Goal: Task Accomplishment & Management: Manage account settings

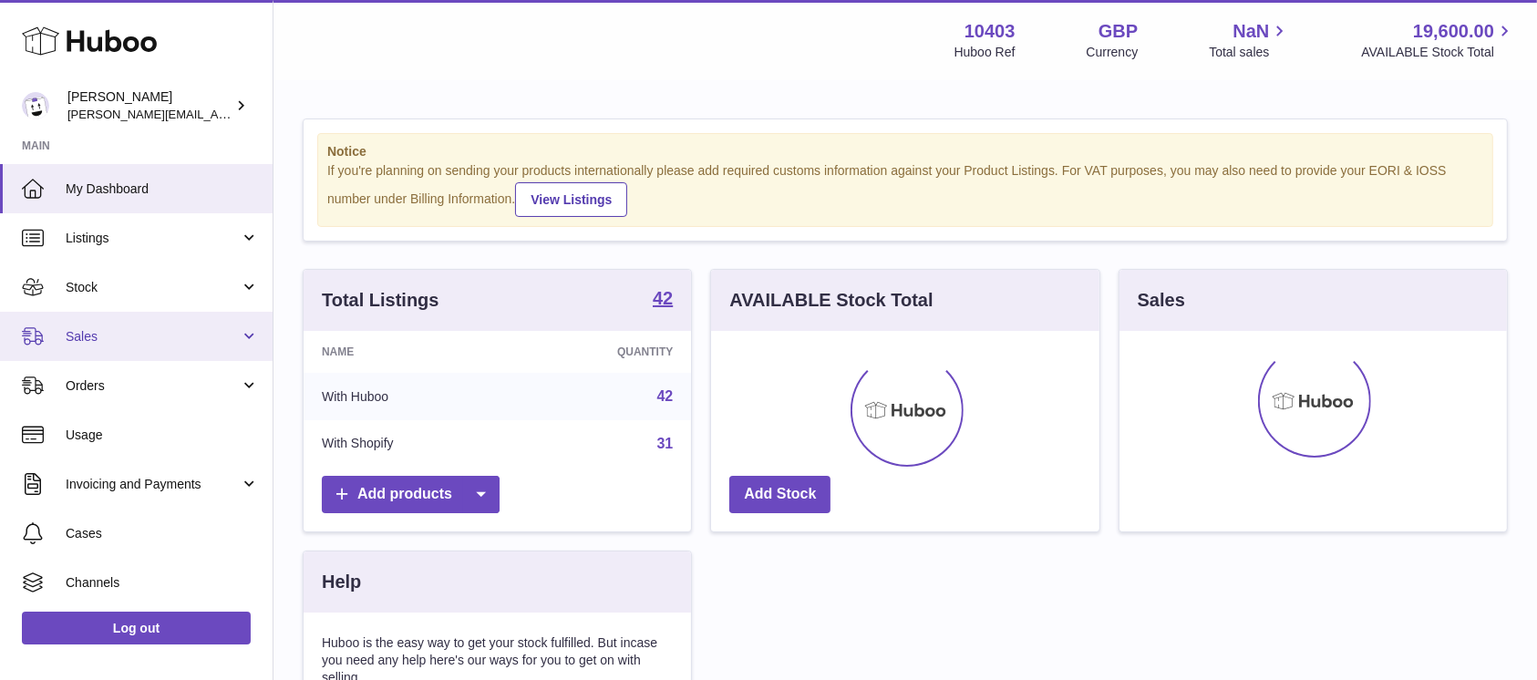
click at [133, 341] on span "Sales" at bounding box center [153, 336] width 174 height 17
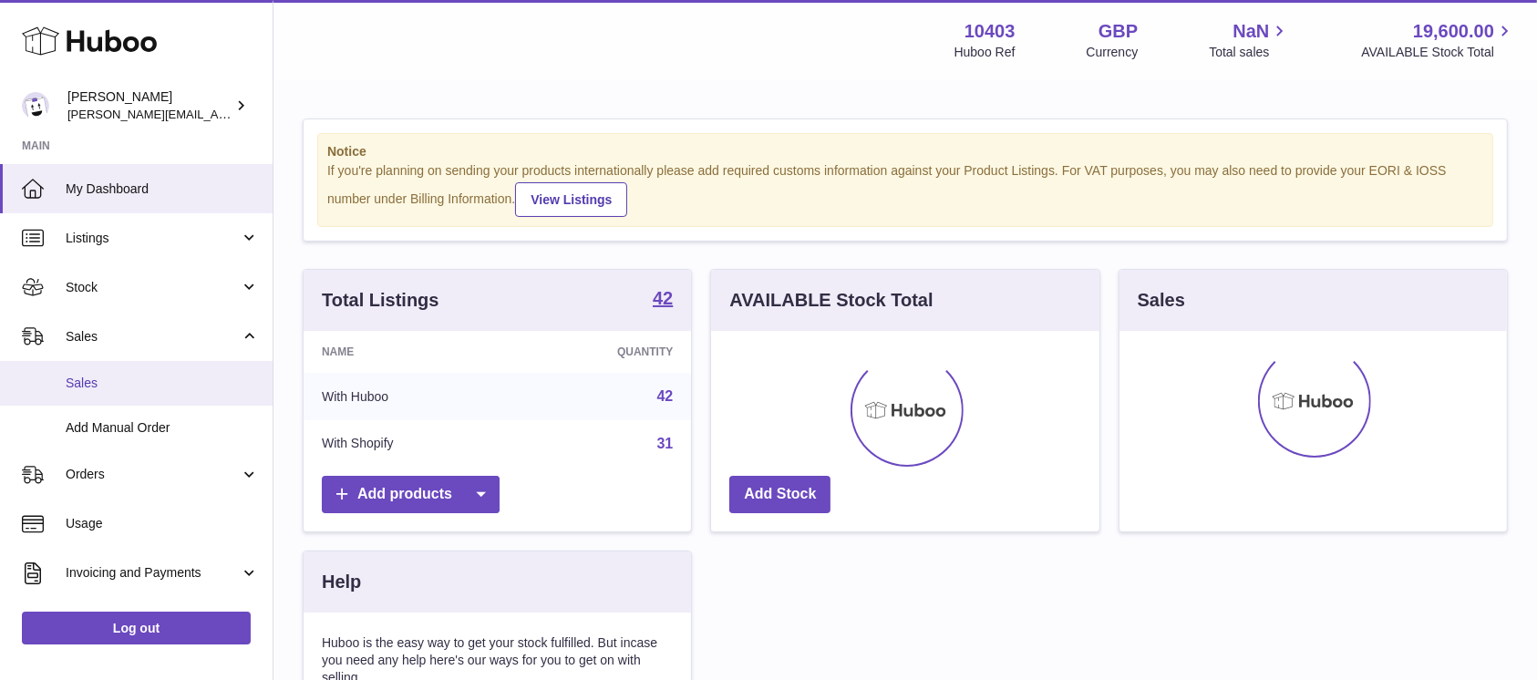
click at [129, 368] on link "Sales" at bounding box center [136, 383] width 273 height 45
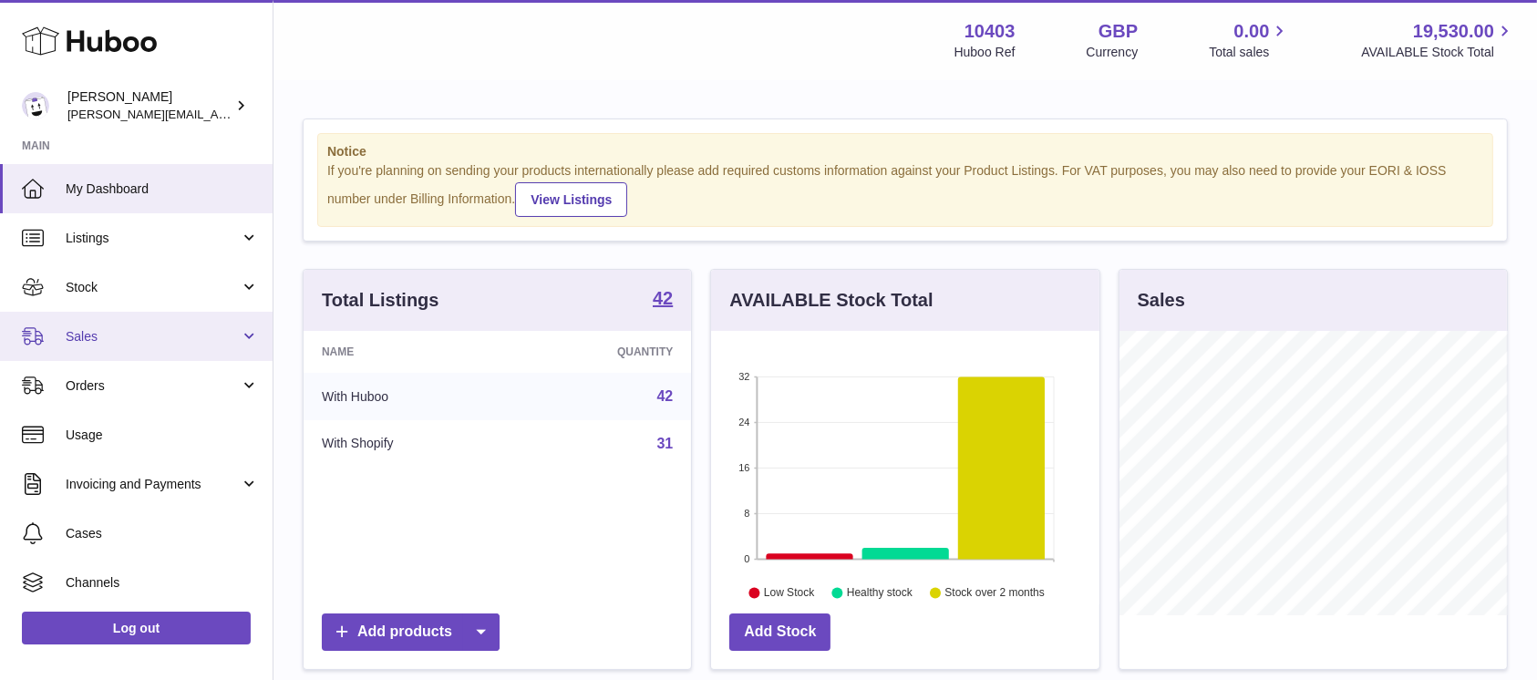
click at [117, 349] on link "Sales" at bounding box center [136, 336] width 273 height 49
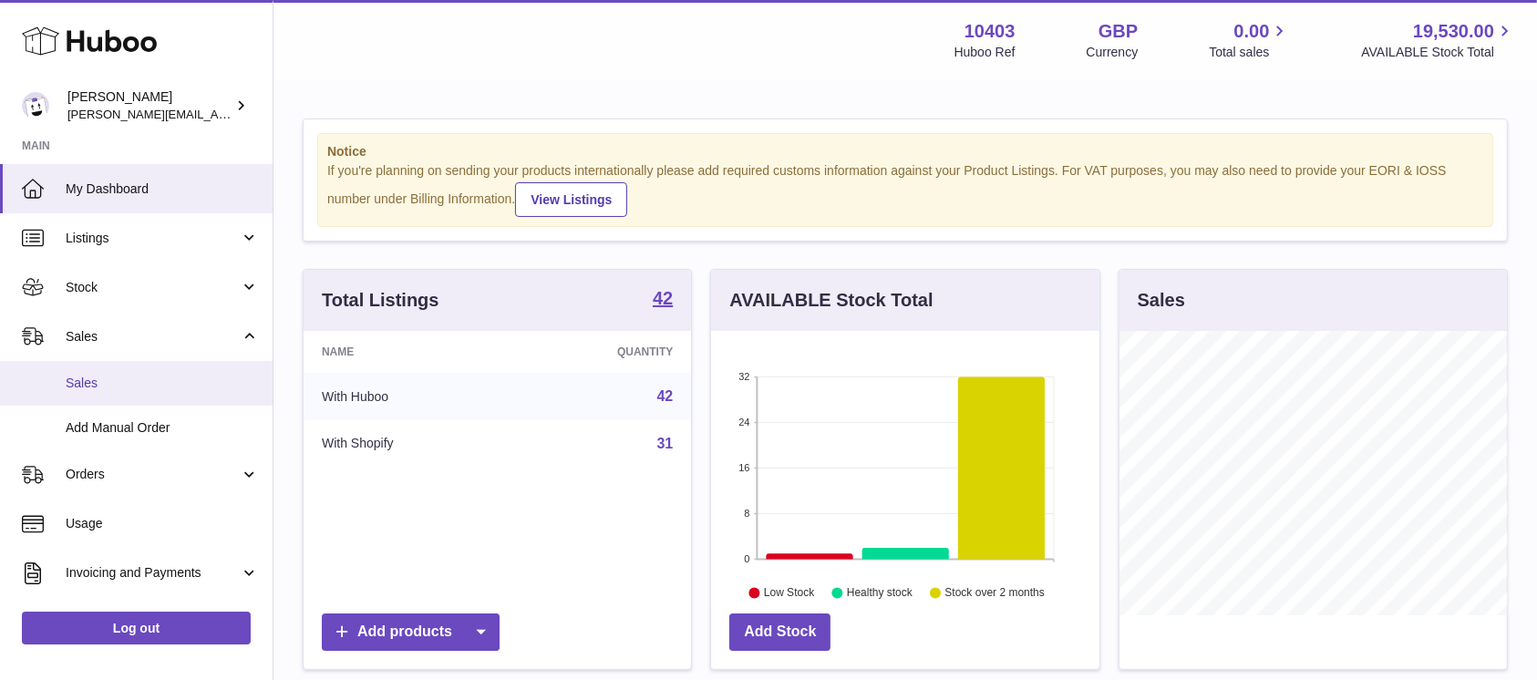
click at [113, 375] on span "Sales" at bounding box center [162, 383] width 193 height 17
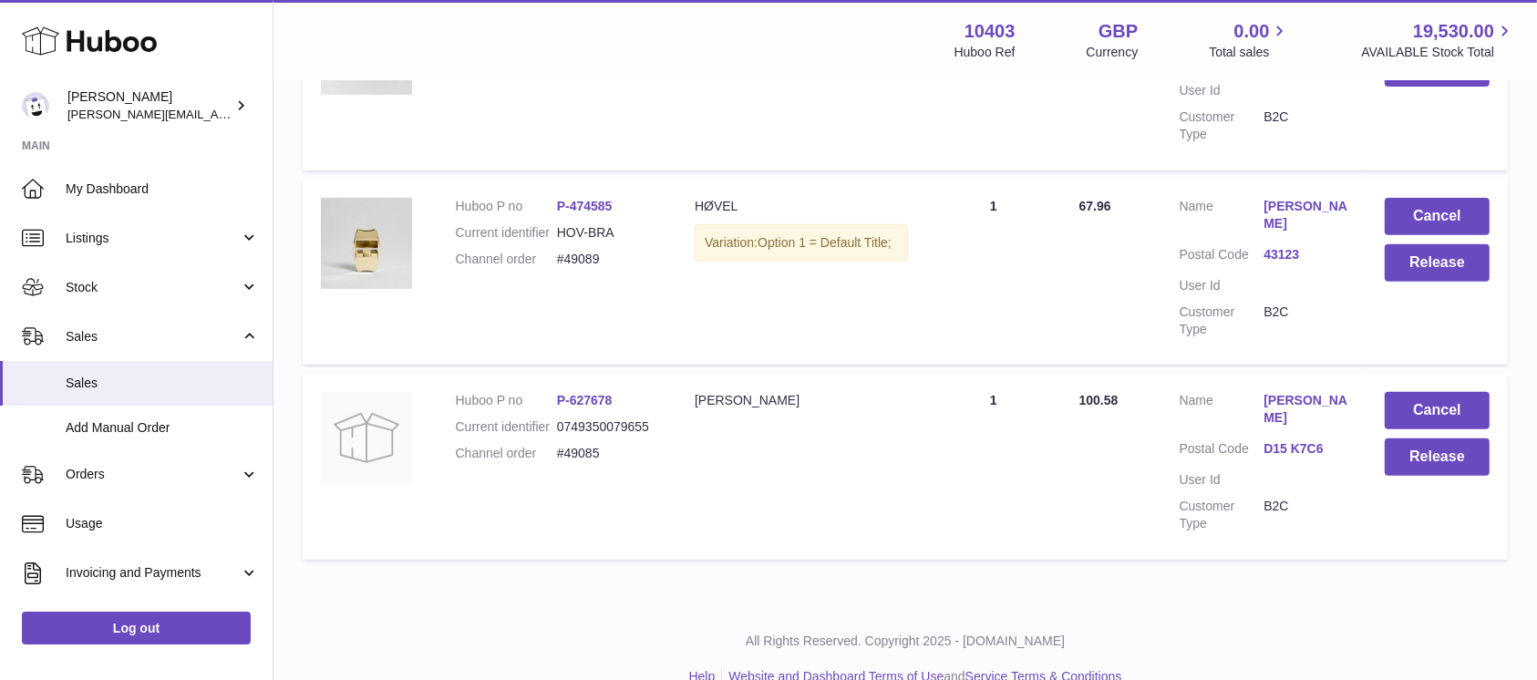
scroll to position [699, 0]
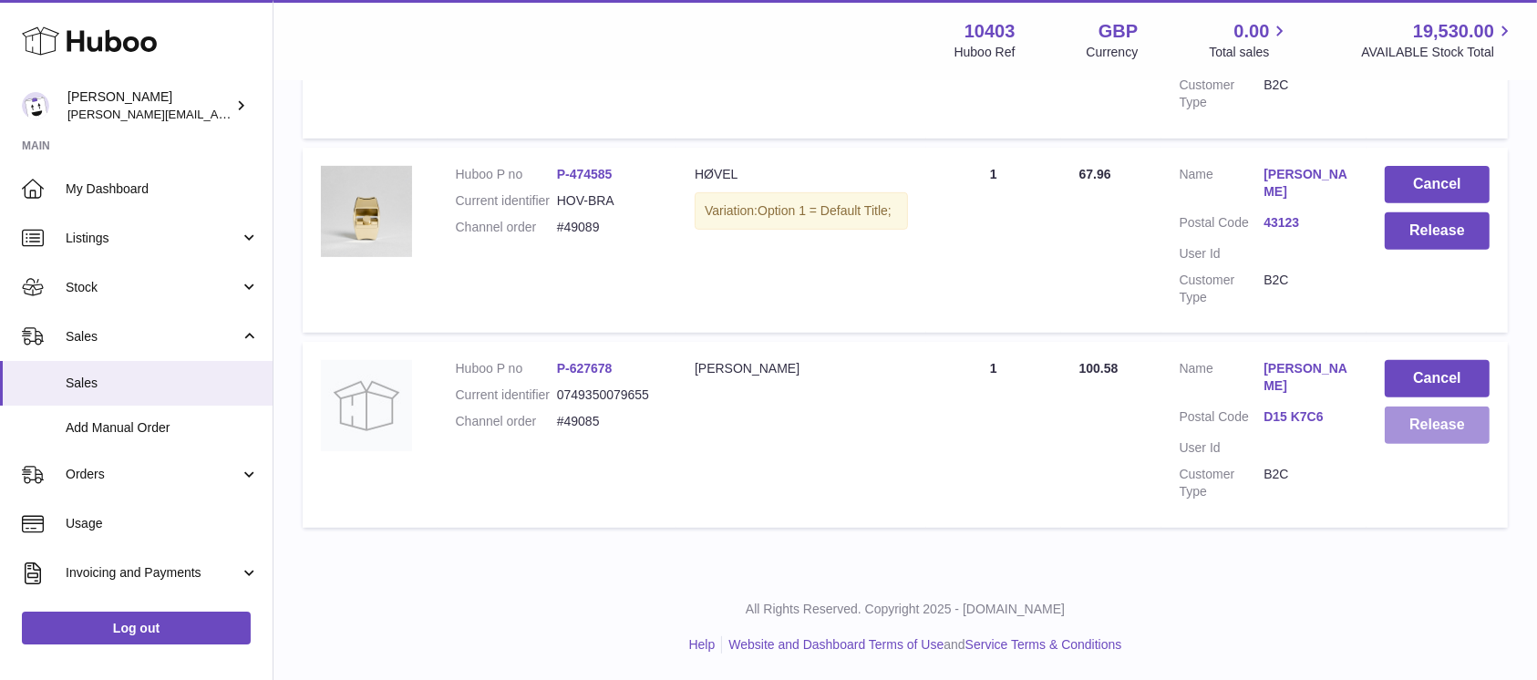
click at [1411, 427] on button "Release" at bounding box center [1437, 425] width 105 height 37
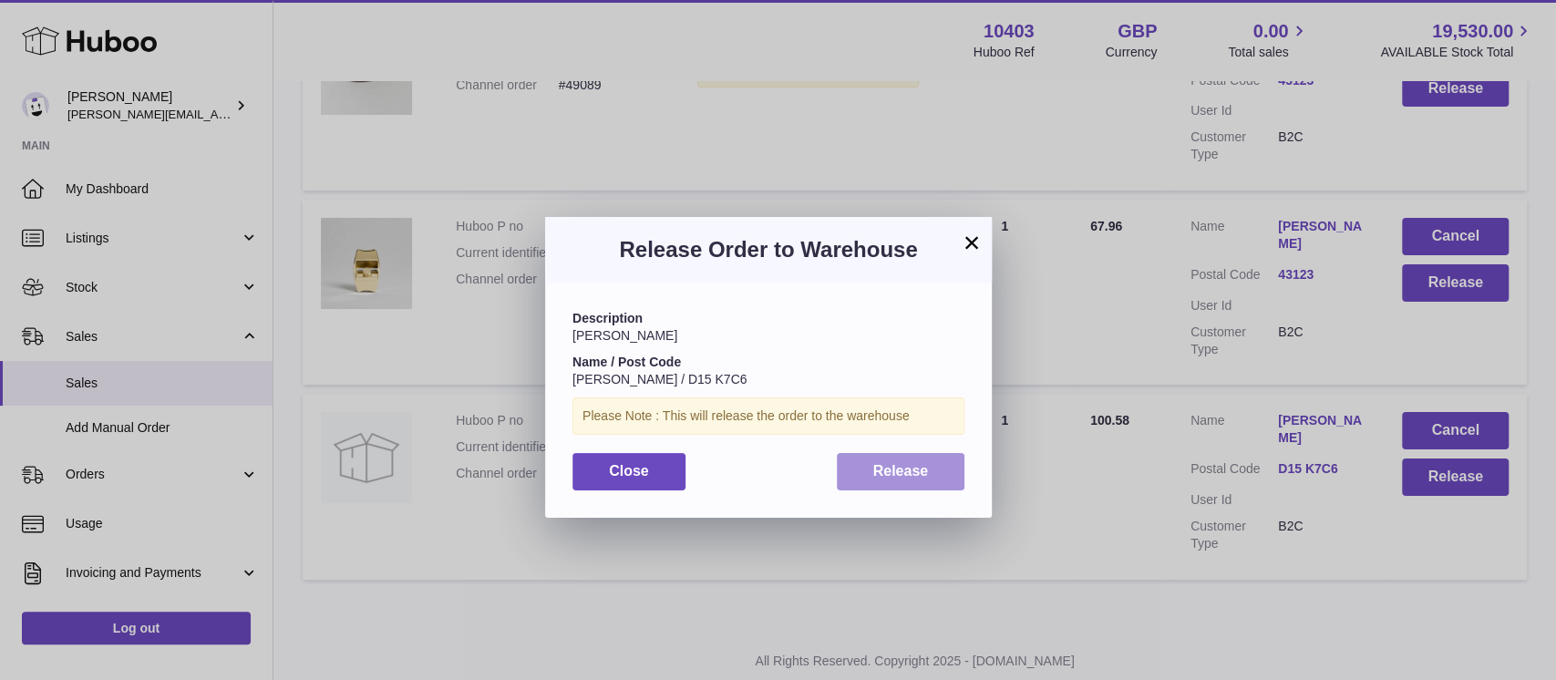
click at [933, 470] on button "Release" at bounding box center [901, 471] width 129 height 37
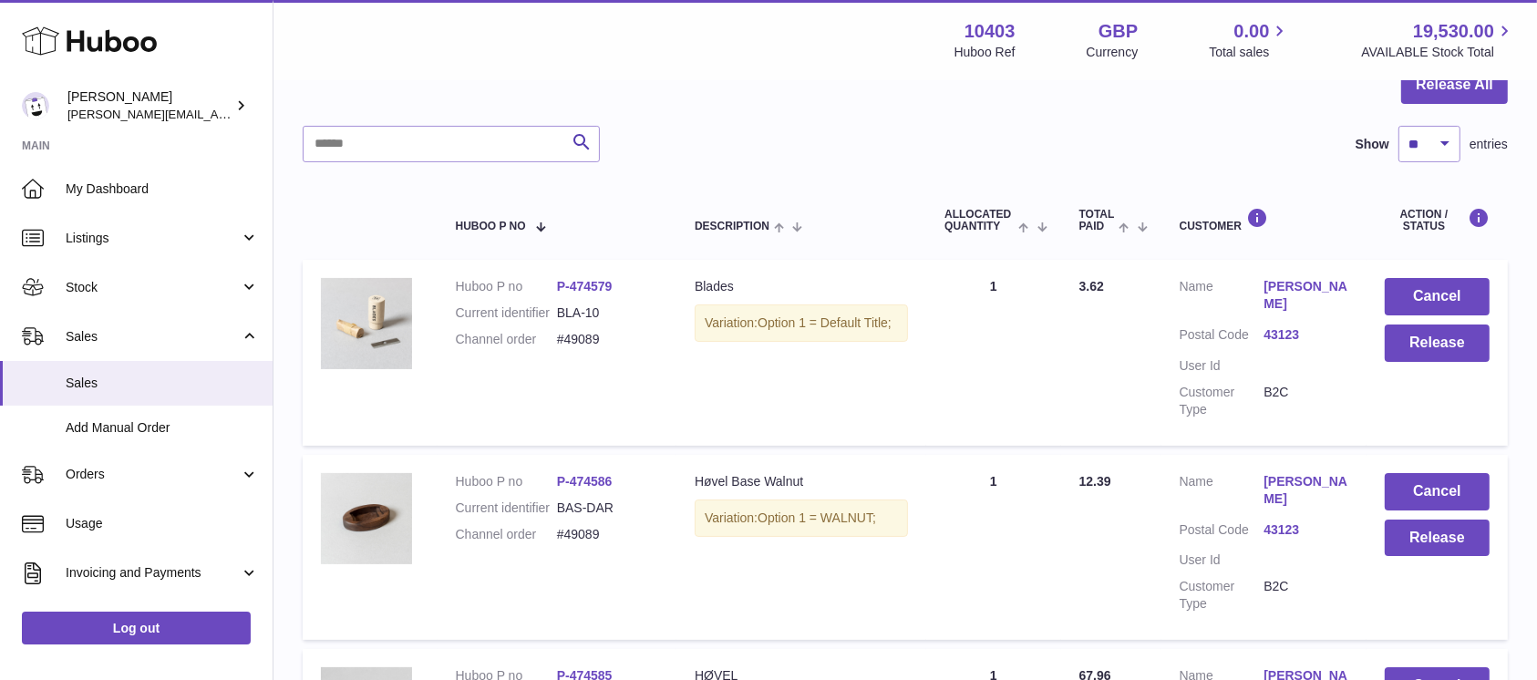
scroll to position [160, 0]
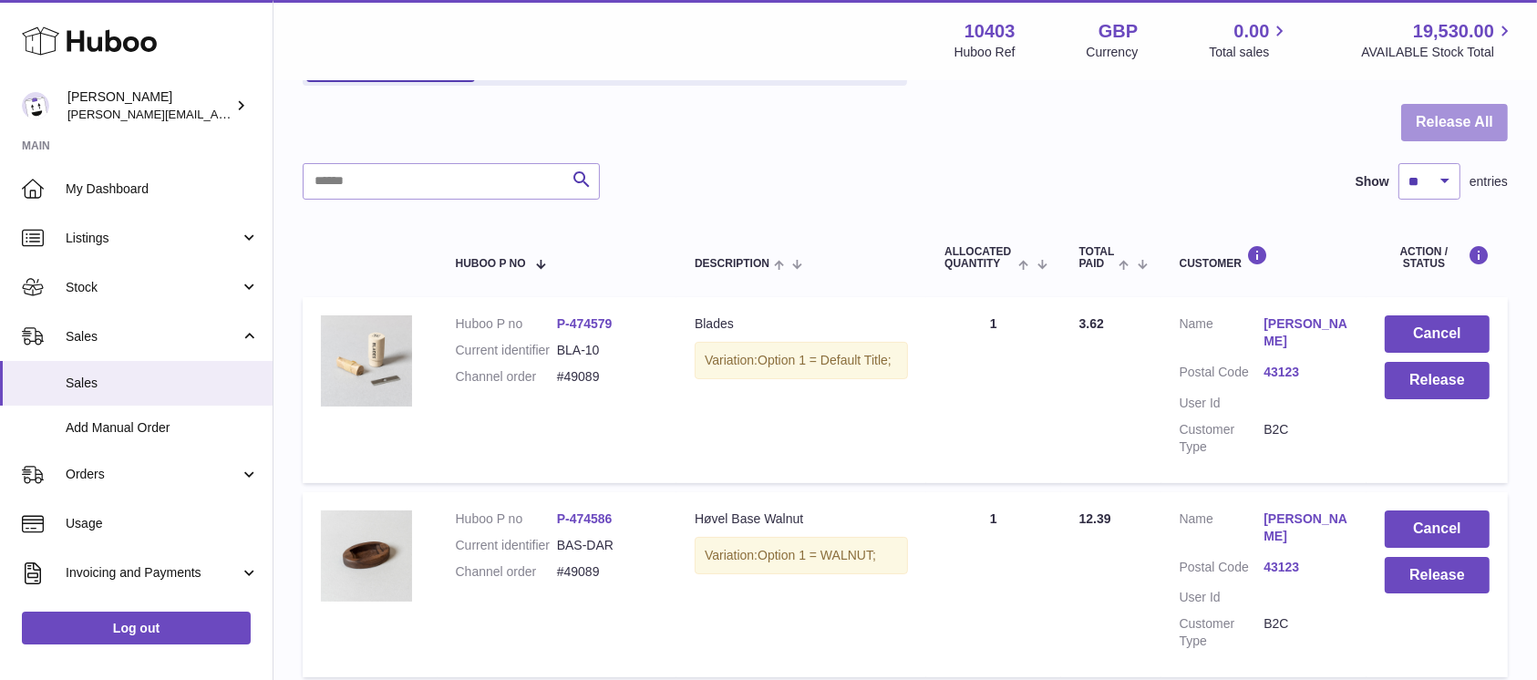
click at [1427, 125] on button "Release All" at bounding box center [1454, 122] width 107 height 37
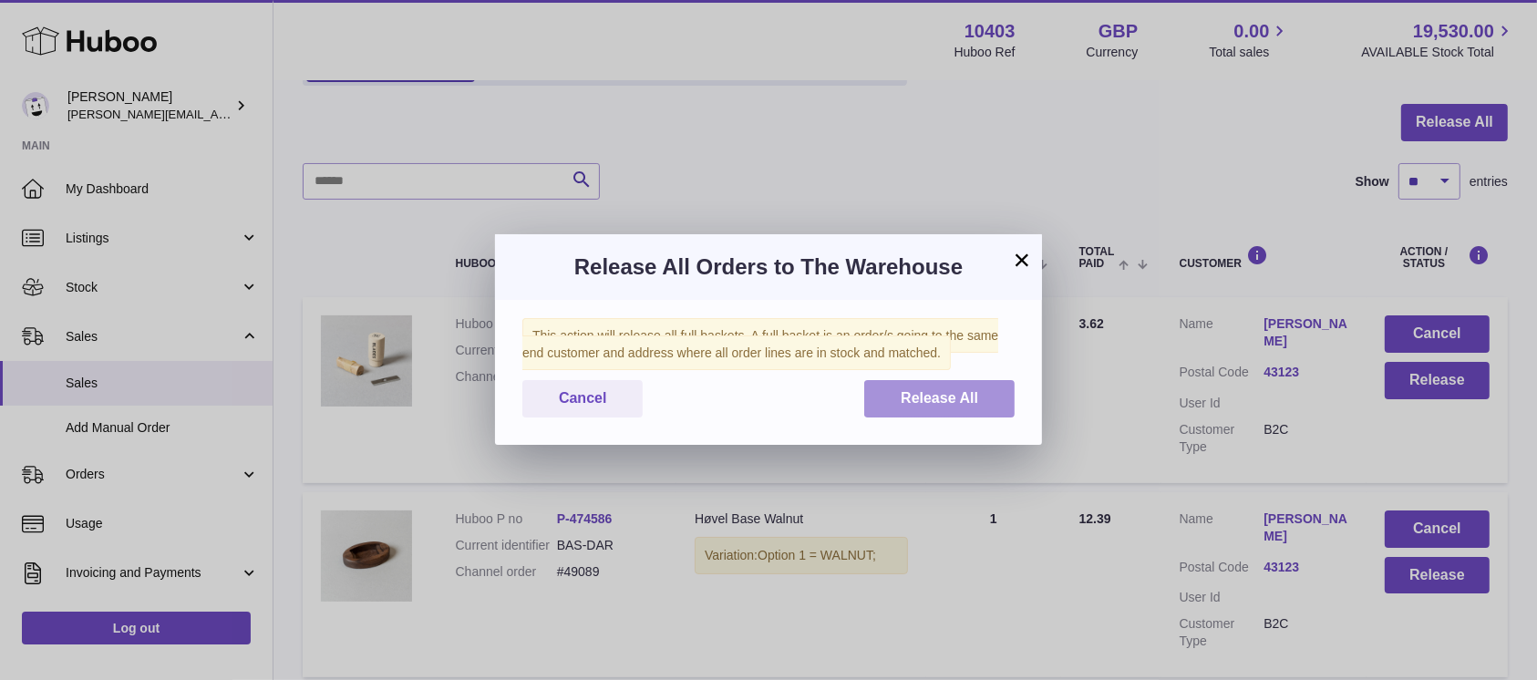
click at [943, 388] on button "Release All" at bounding box center [939, 398] width 150 height 37
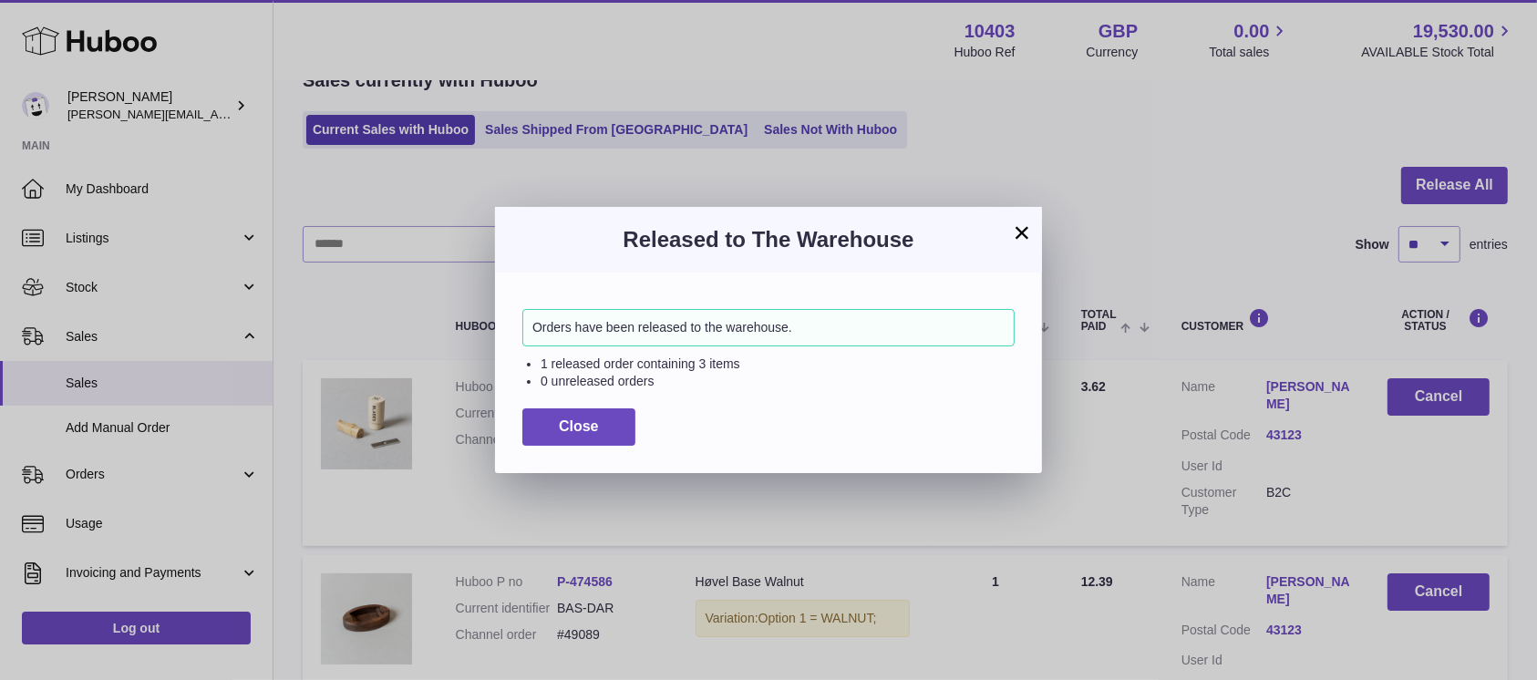
scroll to position [0, 0]
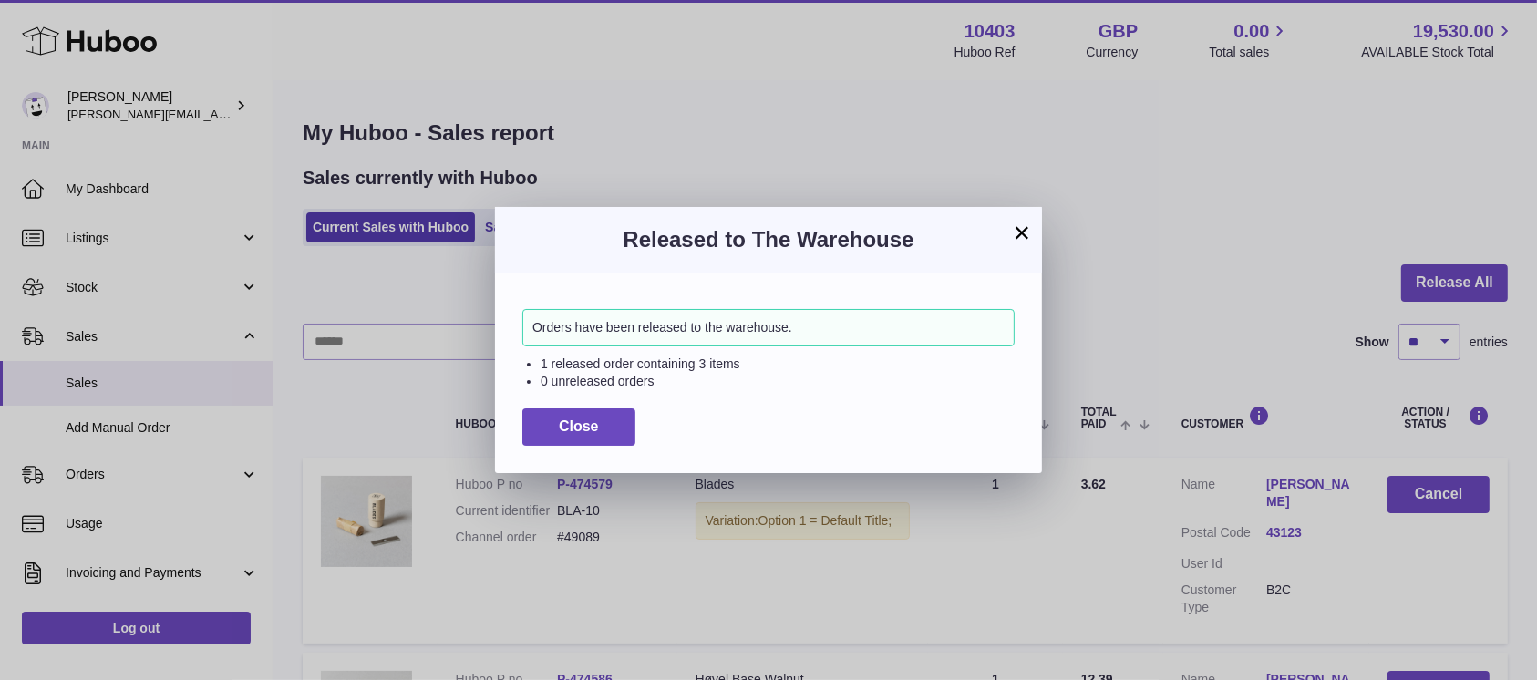
click at [476, 230] on div "× Released to The Warehouse Orders have been released to the warehouse. 1 relea…" at bounding box center [768, 340] width 1537 height 680
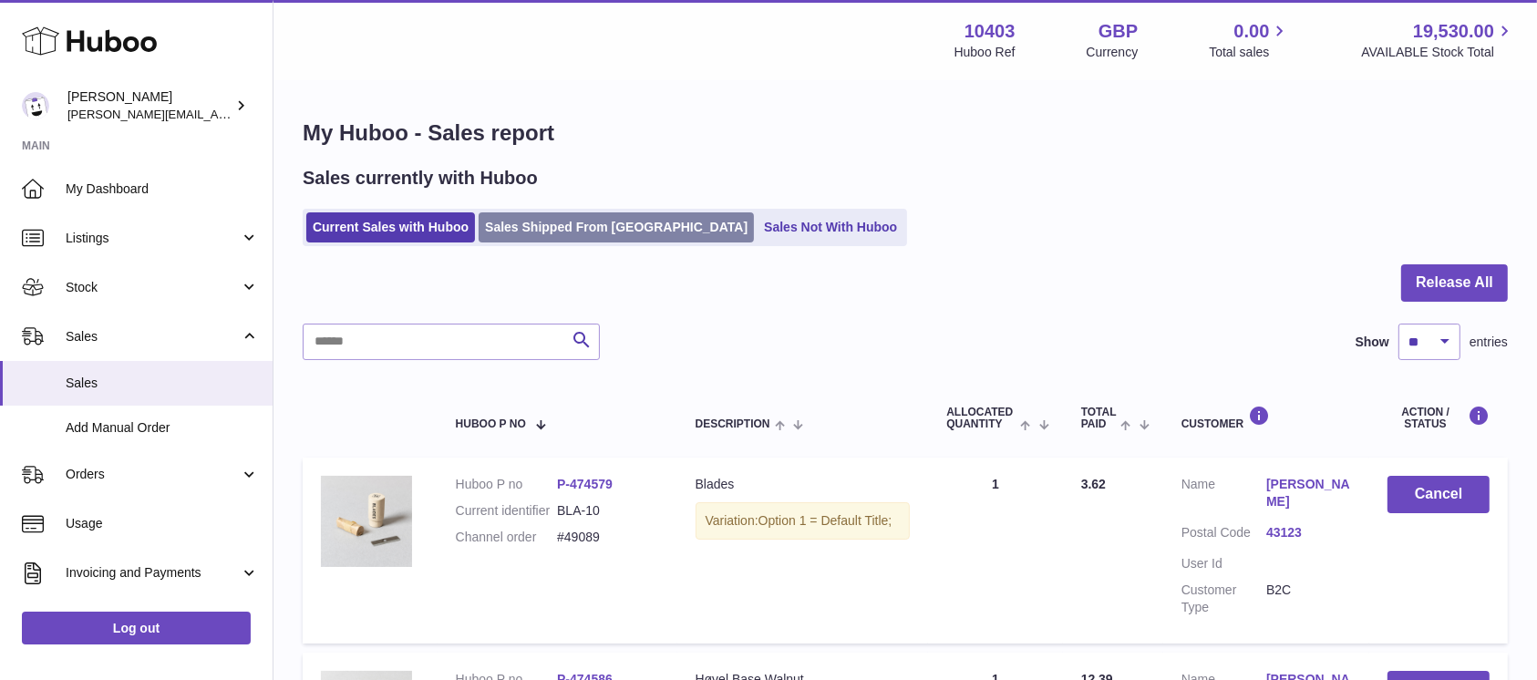
click at [496, 226] on link "Sales Shipped From Huboo" at bounding box center [616, 227] width 275 height 30
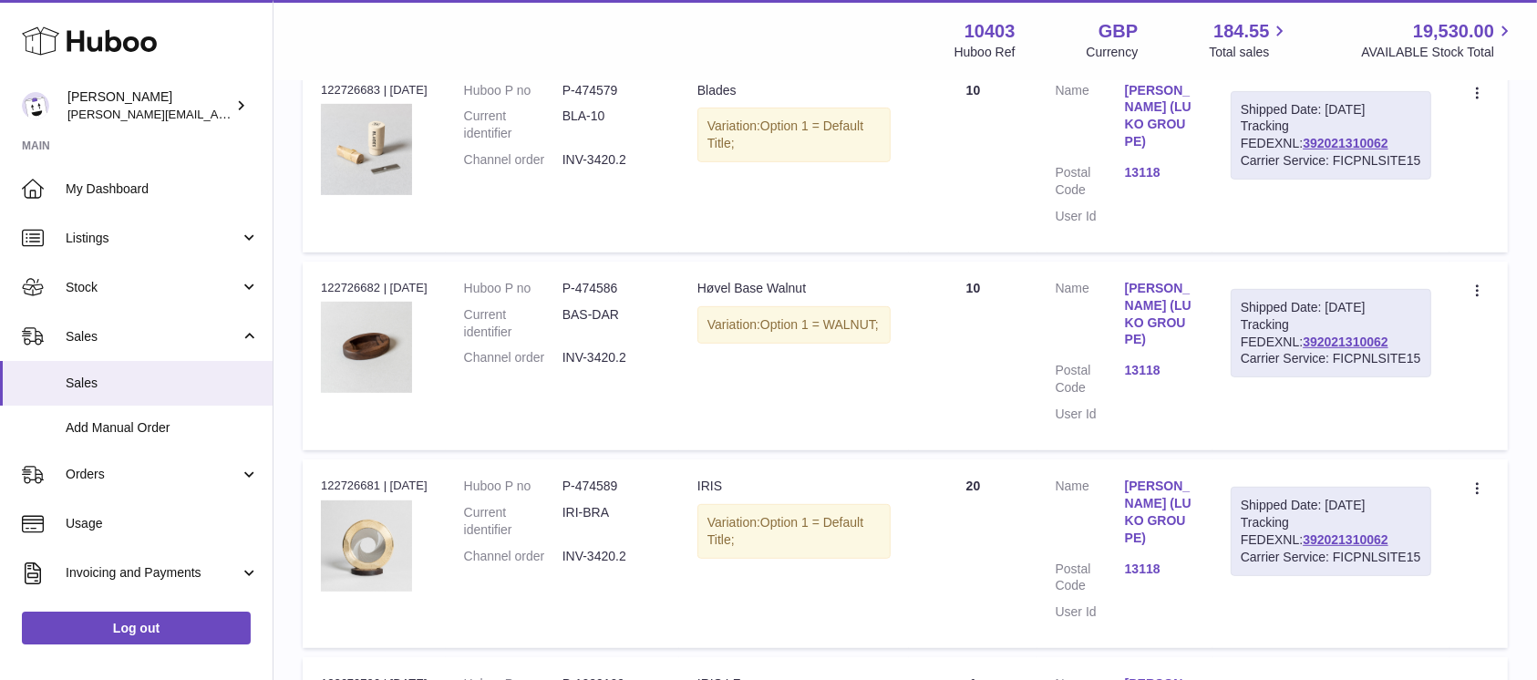
scroll to position [851, 0]
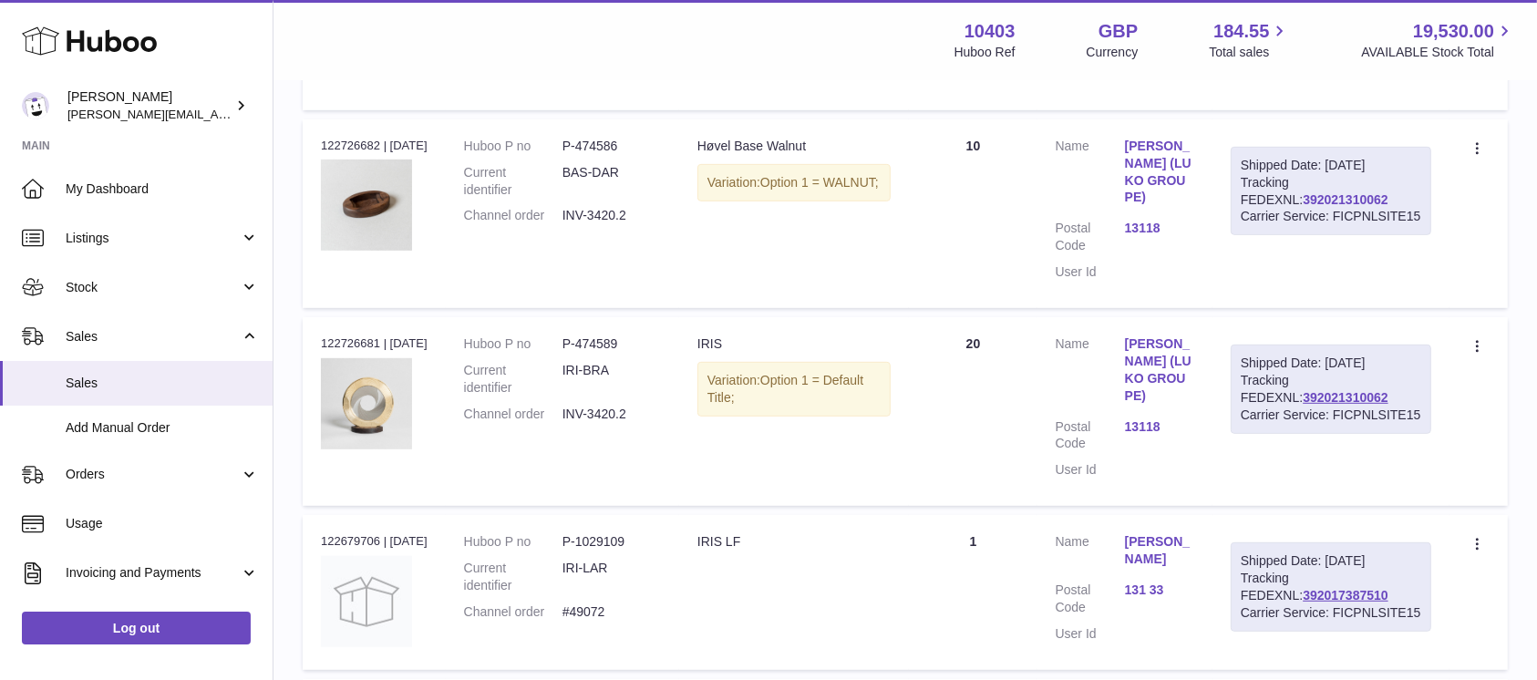
click at [1303, 195] on link "392021310062" at bounding box center [1345, 199] width 85 height 15
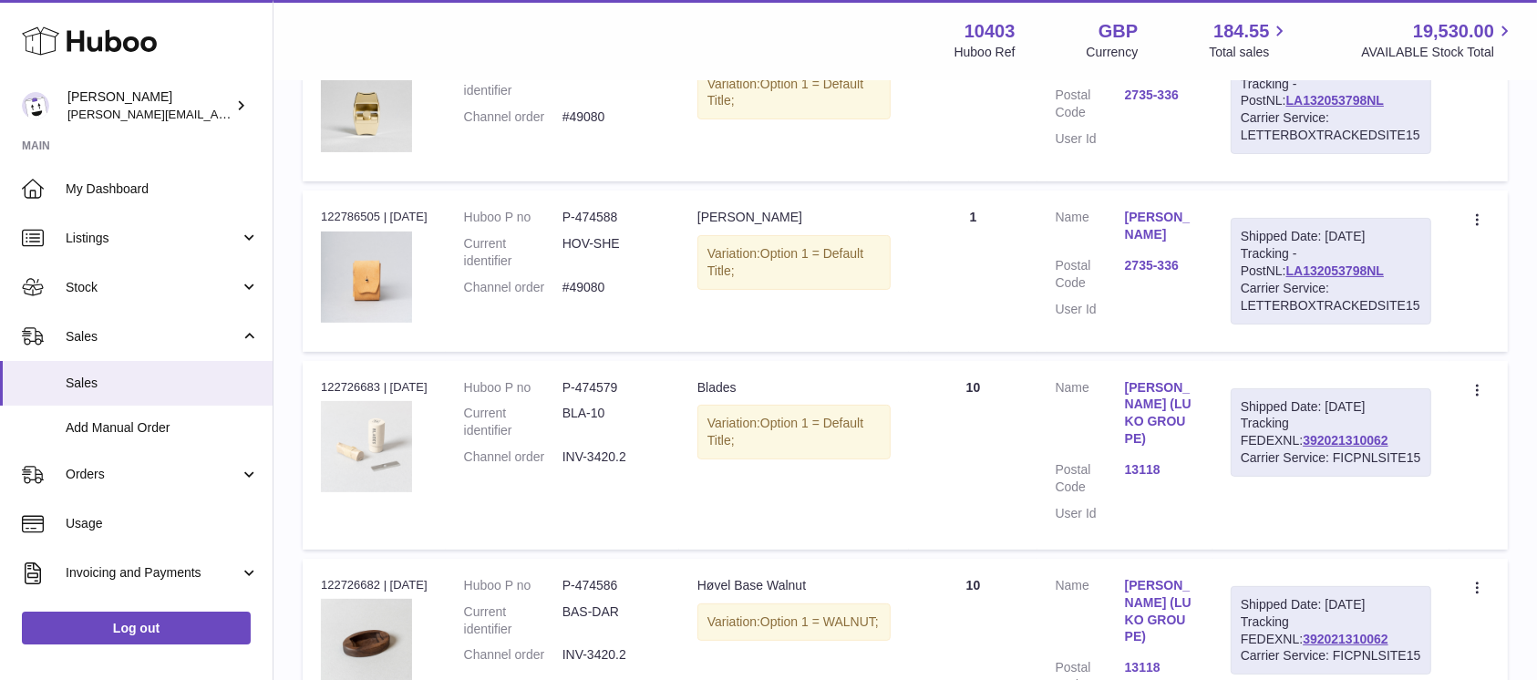
scroll to position [0, 0]
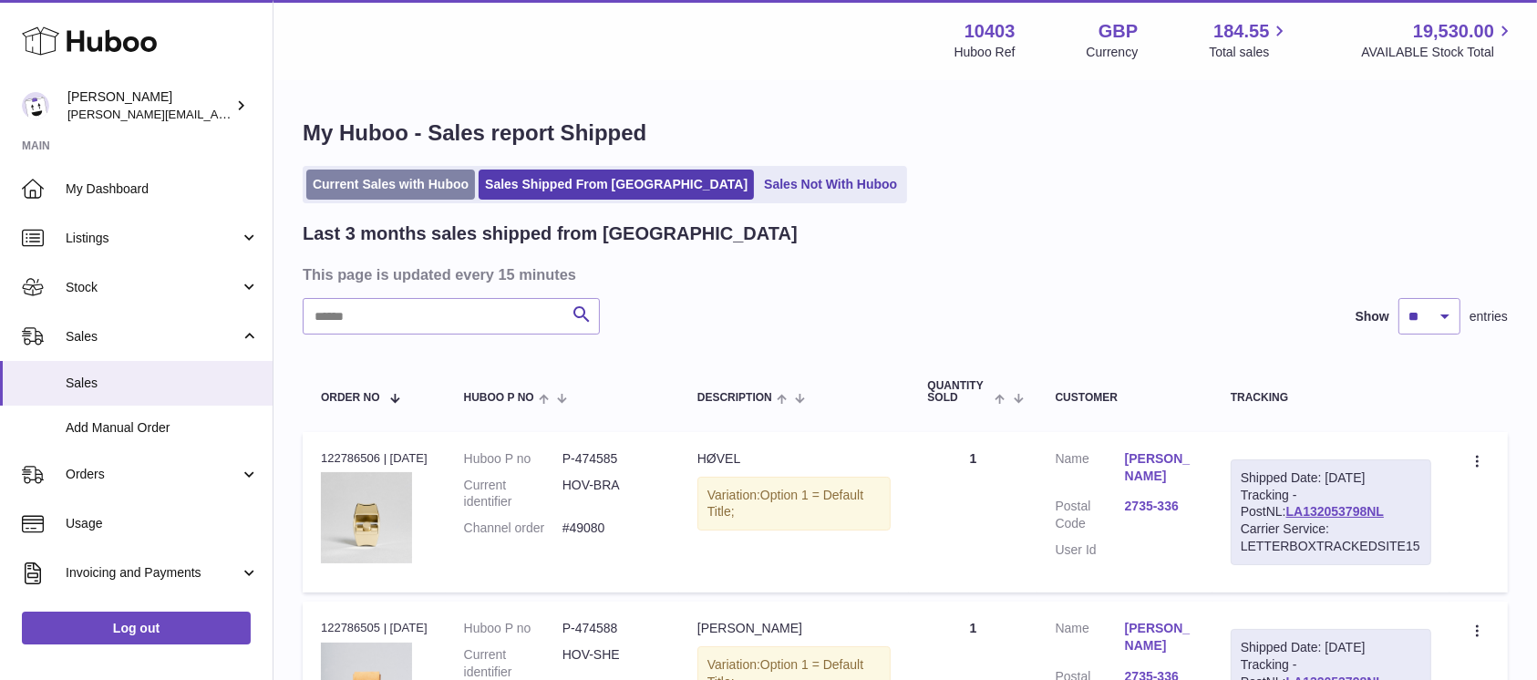
click at [401, 185] on link "Current Sales with Huboo" at bounding box center [390, 185] width 169 height 30
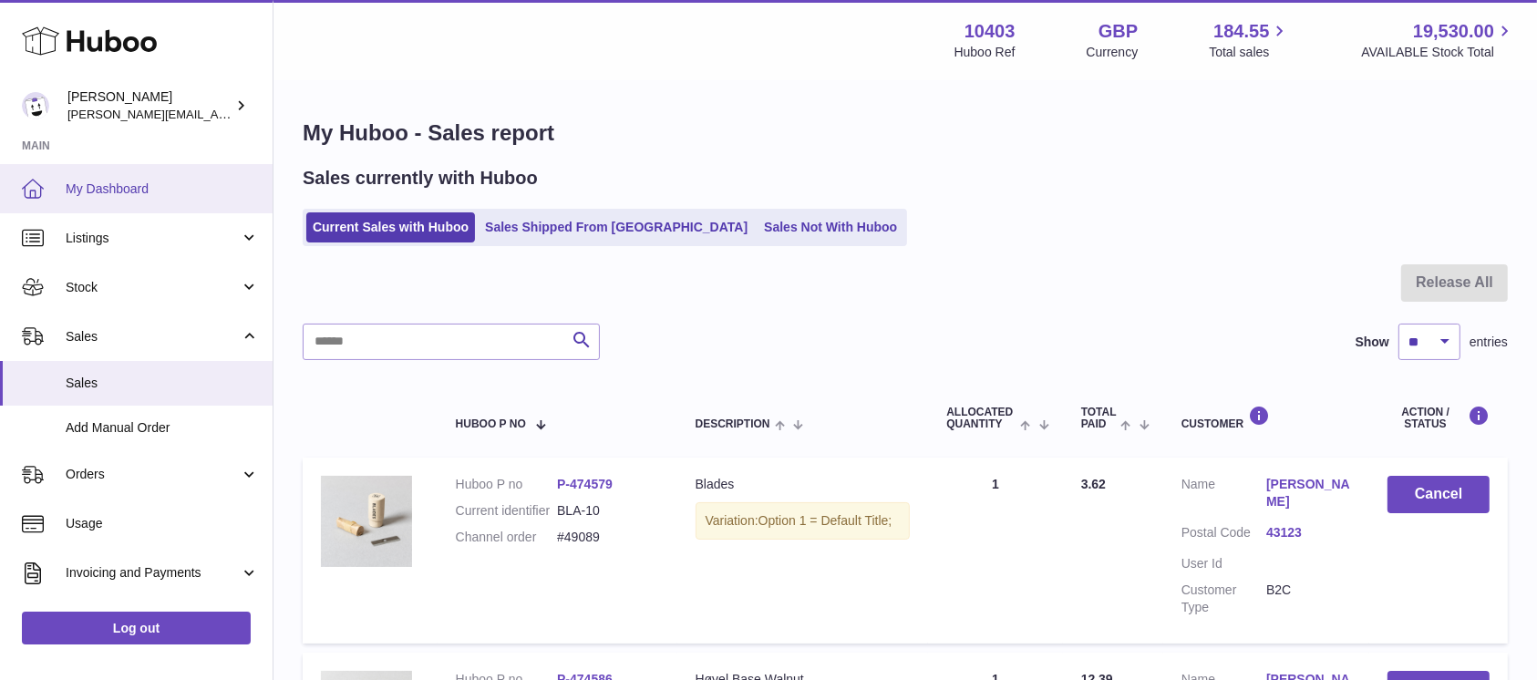
click at [99, 188] on span "My Dashboard" at bounding box center [162, 189] width 193 height 17
